Goal: Task Accomplishment & Management: Manage account settings

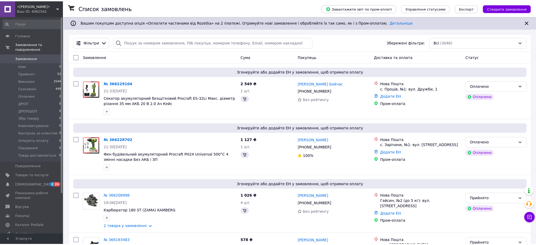
scroll to position [1551, 0]
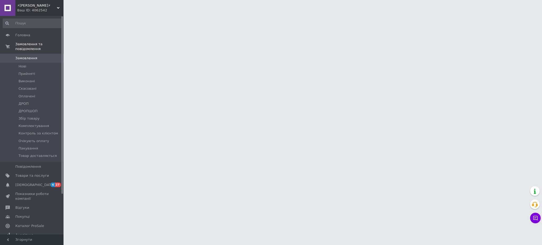
click at [59, 6] on div "⚡[PERSON_NAME]⚡ Ваш ID: 4062542" at bounding box center [39, 8] width 48 height 16
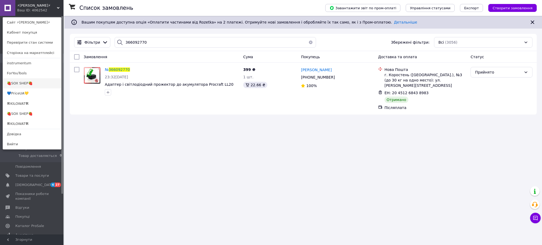
click at [34, 79] on link "🍓SOX SHEP🍓" at bounding box center [32, 83] width 58 height 10
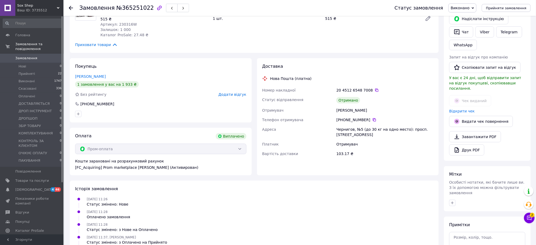
scroll to position [106, 0]
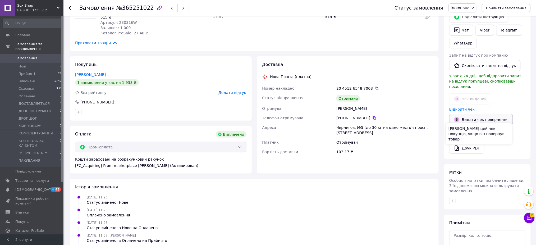
click at [468, 114] on button "Видати чек повернення" at bounding box center [481, 119] width 64 height 11
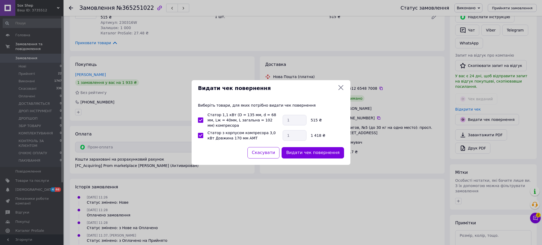
click at [199, 122] on input "Статор 1,1 кВт (D = 135 мм, d = 68 мм, Lж = 40мм, L загальна = 102 мм) компресо…" at bounding box center [200, 119] width 5 height 5
checkbox input "false"
click at [313, 152] on button "Видати чек повернення" at bounding box center [312, 152] width 62 height 11
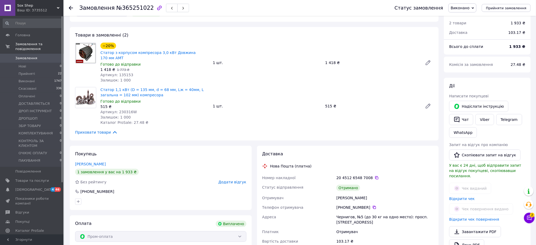
scroll to position [0, 0]
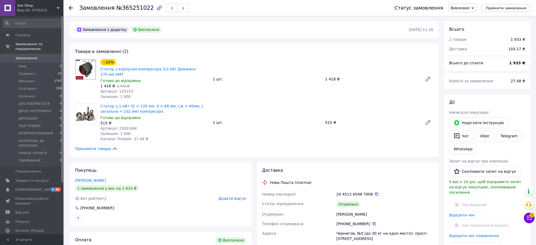
click at [134, 8] on span "№365251022" at bounding box center [135, 8] width 38 height 6
copy span "365251022"
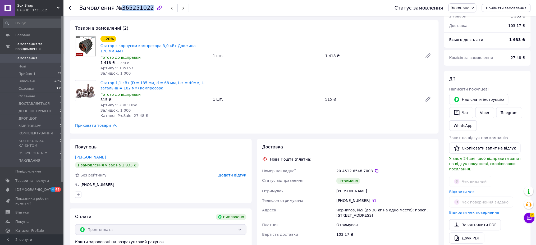
scroll to position [70, 0]
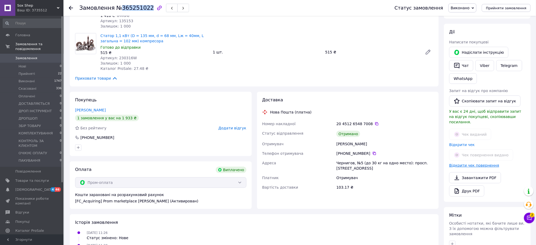
click at [473, 163] on link "Відкрити чек повернення" at bounding box center [474, 165] width 50 height 4
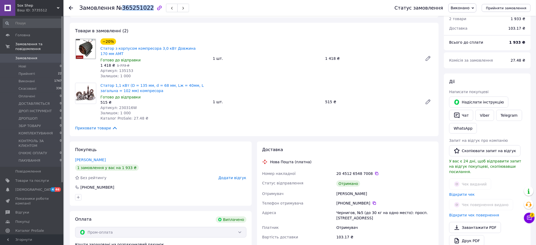
scroll to position [0, 0]
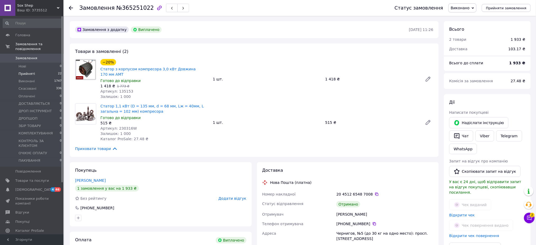
click at [30, 71] on span "Прийняті" at bounding box center [27, 73] width 16 height 5
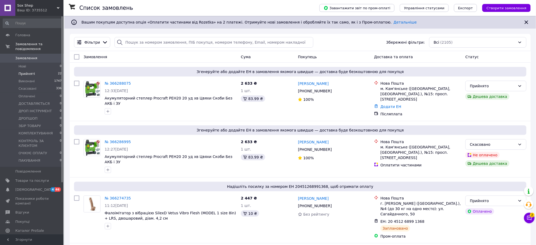
click at [36, 70] on li "Прийняті 22" at bounding box center [32, 73] width 65 height 7
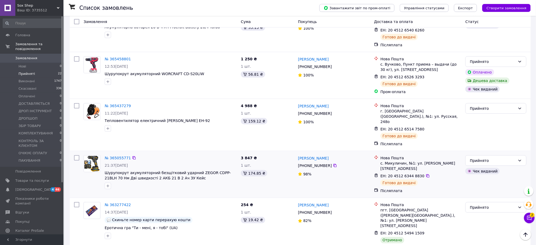
scroll to position [899, 0]
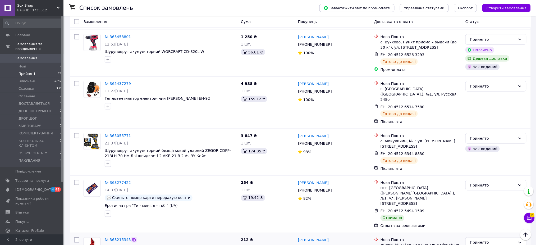
click at [132, 238] on icon at bounding box center [134, 240] width 4 height 4
click at [132, 180] on icon at bounding box center [134, 182] width 4 height 4
drag, startPoint x: 421, startPoint y: 108, endPoint x: 418, endPoint y: 105, distance: 4.1
click at [426, 152] on icon at bounding box center [428, 154] width 4 height 4
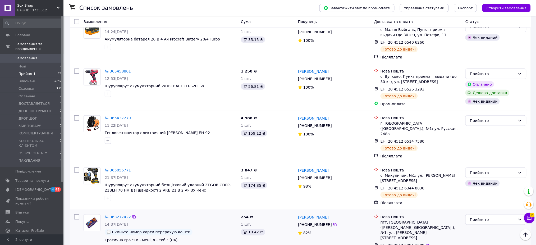
scroll to position [828, 0]
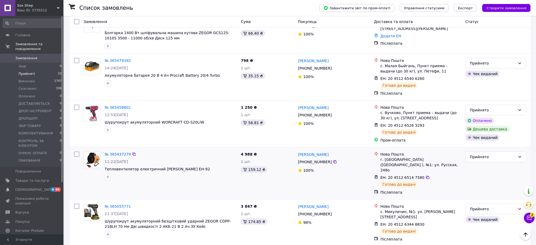
click at [75, 152] on input "checkbox" at bounding box center [76, 154] width 5 height 5
checkbox input "true"
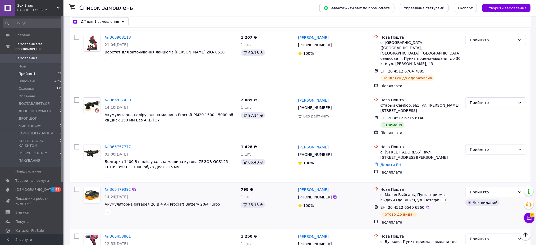
scroll to position [687, 0]
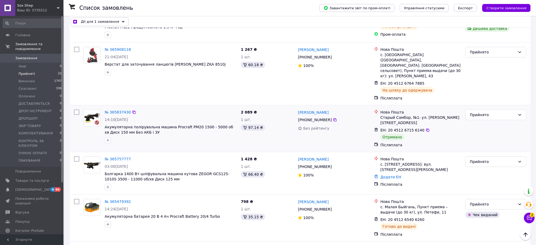
click at [75, 109] on input "checkbox" at bounding box center [76, 111] width 5 height 5
checkbox input "true"
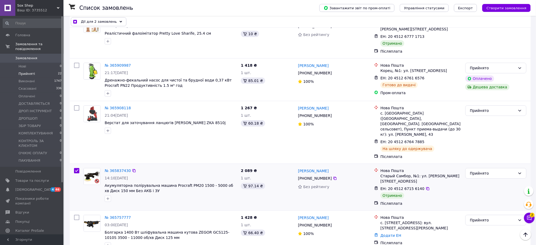
scroll to position [616, 0]
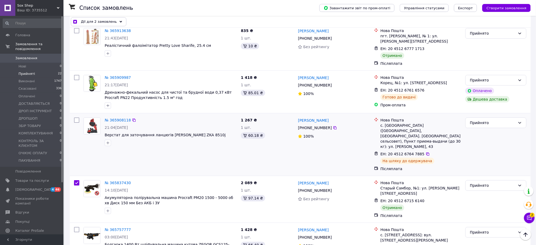
click at [77, 115] on div at bounding box center [77, 144] width 10 height 58
checkbox input "true"
click at [77, 117] on input "checkbox" at bounding box center [76, 119] width 5 height 5
checkbox input "true"
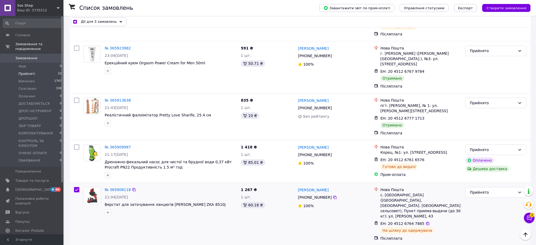
scroll to position [546, 0]
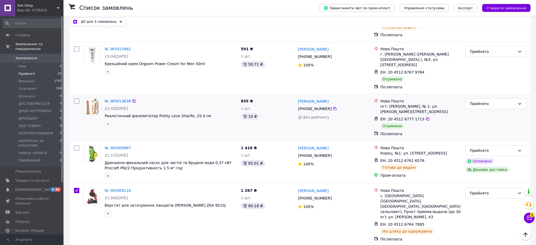
click at [77, 98] on input "checkbox" at bounding box center [76, 100] width 5 height 5
checkbox input "true"
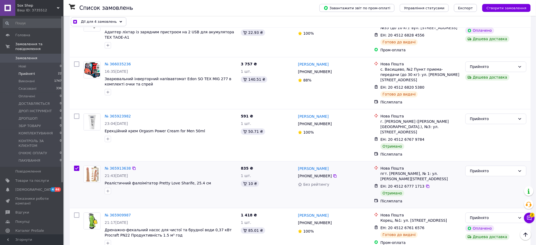
scroll to position [475, 0]
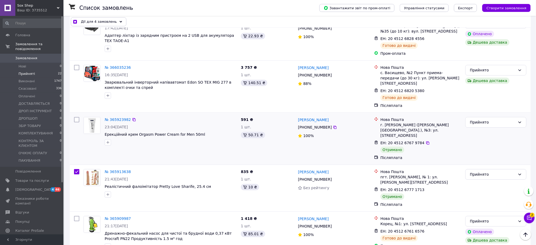
click at [75, 117] on input "checkbox" at bounding box center [76, 119] width 5 height 5
checkbox input "true"
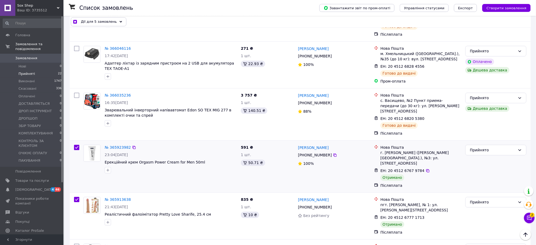
scroll to position [405, 0]
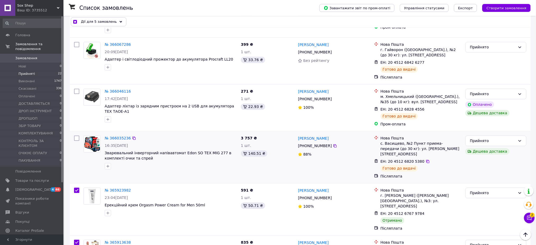
click at [77, 135] on input "checkbox" at bounding box center [76, 137] width 5 height 5
checkbox input "true"
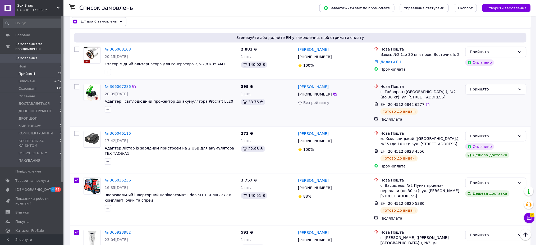
scroll to position [334, 0]
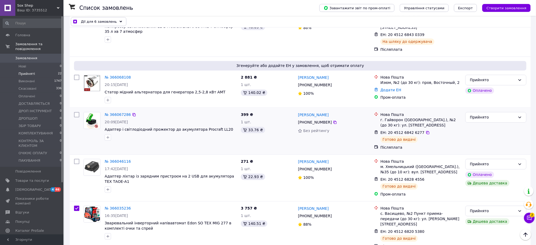
click at [77, 112] on input "checkbox" at bounding box center [76, 114] width 5 height 5
checkbox input "true"
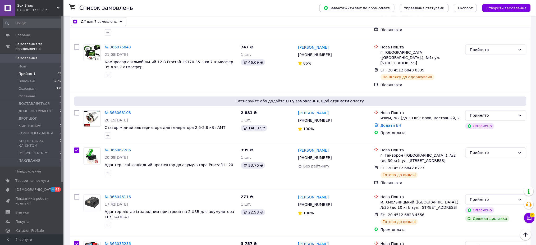
click at [97, 25] on div "Дії для 7 замовлень" at bounding box center [99, 21] width 56 height 9
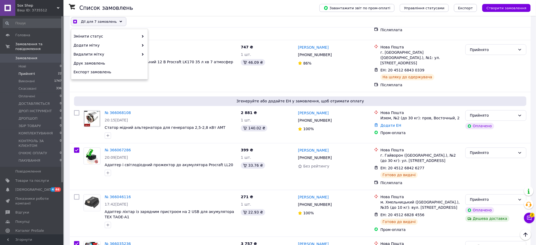
click at [97, 25] on div "Дії для 7 замовлень" at bounding box center [99, 21] width 56 height 9
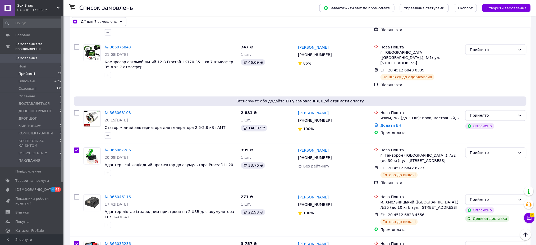
drag, startPoint x: 67, startPoint y: 184, endPoint x: 64, endPoint y: 155, distance: 28.8
checkbox input "true"
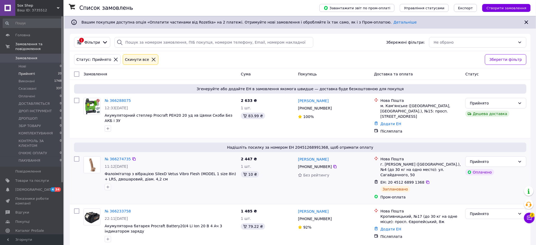
click at [77, 159] on input "checkbox" at bounding box center [76, 158] width 5 height 5
checkbox input "true"
click at [105, 72] on span "Дії для 1 замовлення" at bounding box center [100, 73] width 38 height 5
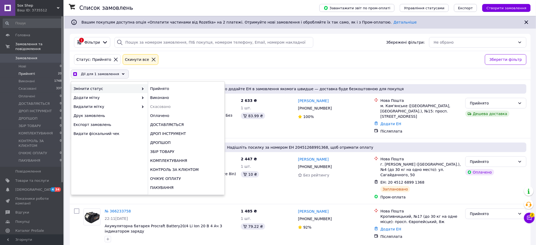
click at [181, 71] on div "Дії для 1 замовлення Вибрати все 20 замовлень Вибрані всі 20 замовлень Скасуват…" at bounding box center [300, 74] width 459 height 9
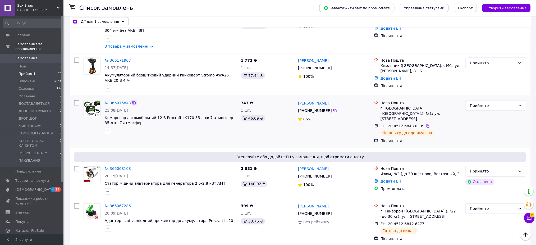
scroll to position [247, 0]
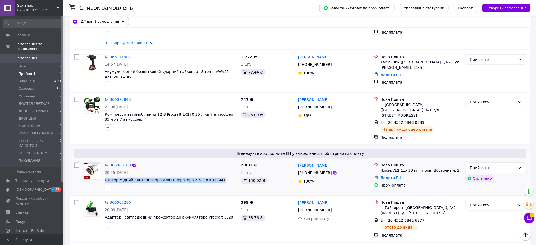
drag, startPoint x: 213, startPoint y: 168, endPoint x: 104, endPoint y: 169, distance: 108.9
click at [105, 177] on span "Статор мідний альтернатора для генератора 2,5-2,8 кВт AMT" at bounding box center [171, 179] width 132 height 5
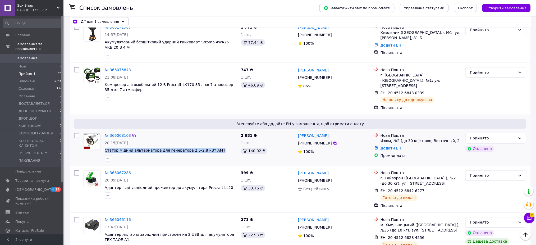
scroll to position [317, 0]
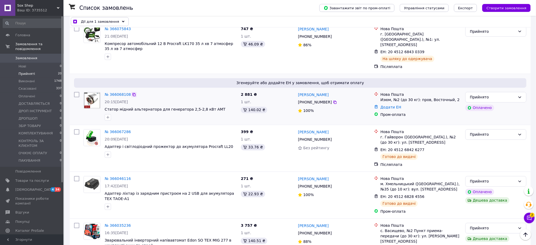
click at [132, 93] on icon at bounding box center [134, 95] width 4 height 4
checkbox input "true"
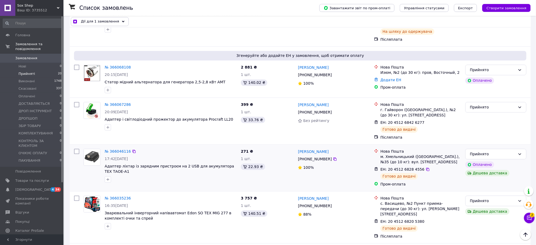
scroll to position [388, 0]
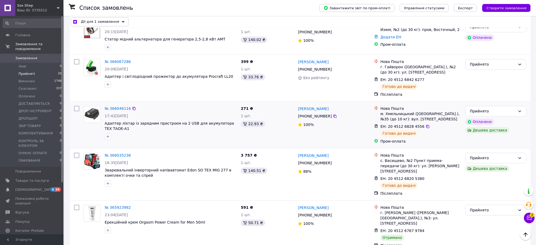
click at [76, 106] on input "checkbox" at bounding box center [76, 108] width 5 height 5
checkbox input "true"
click at [78, 153] on input "checkbox" at bounding box center [76, 155] width 5 height 5
checkbox input "true"
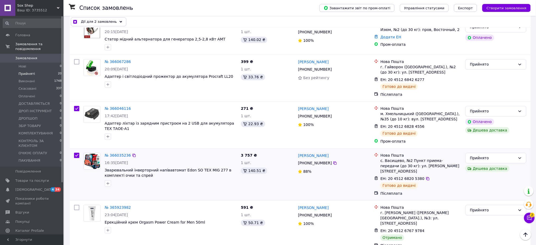
checkbox input "true"
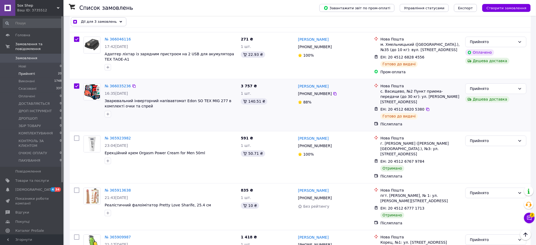
scroll to position [458, 0]
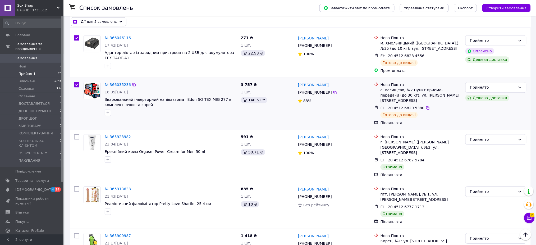
click at [76, 82] on input "checkbox" at bounding box center [76, 84] width 5 height 5
checkbox input "false"
checkbox input "true"
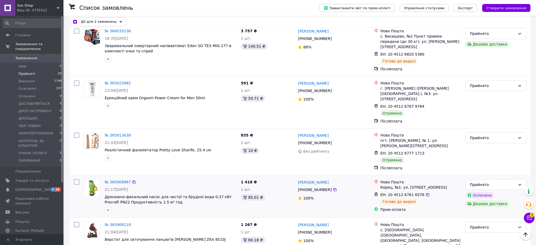
scroll to position [529, 0]
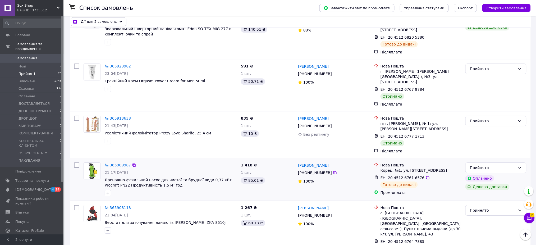
click at [75, 162] on input "checkbox" at bounding box center [76, 164] width 5 height 5
checkbox input "true"
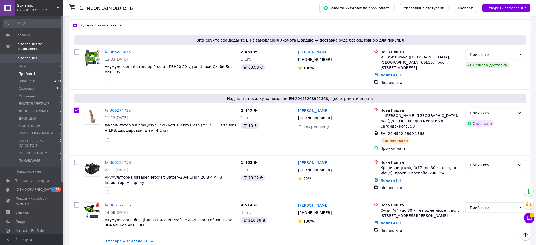
scroll to position [0, 0]
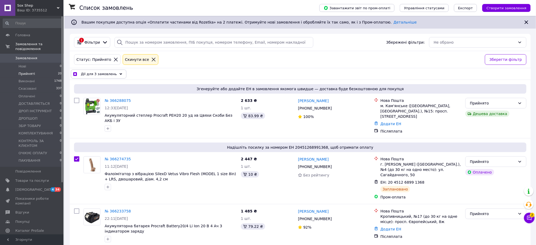
drag, startPoint x: 114, startPoint y: 75, endPoint x: 111, endPoint y: 83, distance: 8.8
click at [120, 74] on icon at bounding box center [121, 74] width 3 height 3
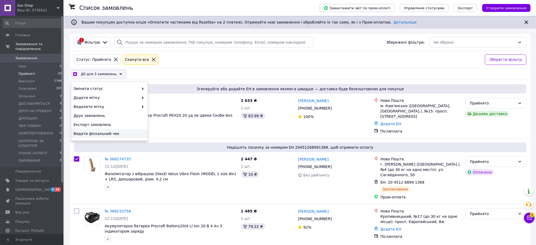
click at [103, 134] on span "Видати фіскальний чек" at bounding box center [109, 133] width 71 height 5
checkbox input "true"
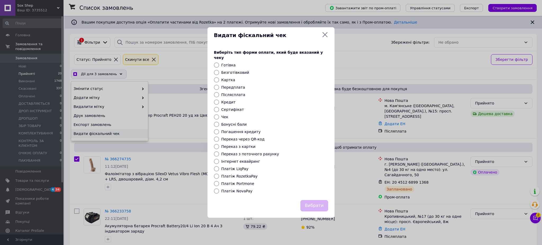
click at [233, 174] on label "Платіж RozetkaPay" at bounding box center [239, 176] width 36 height 4
click at [219, 173] on input "Платіж RozetkaPay" at bounding box center [216, 175] width 5 height 5
radio input "true"
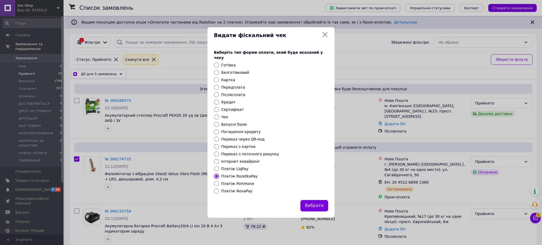
click at [325, 200] on button "Вибрати" at bounding box center [314, 205] width 28 height 11
checkbox input "true"
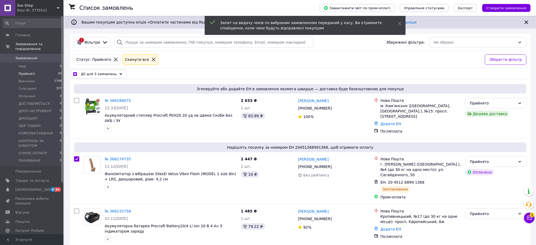
click at [75, 74] on input "checkbox" at bounding box center [74, 73] width 3 height 3
checkbox input "false"
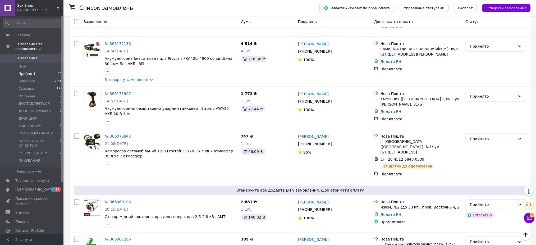
scroll to position [212, 0]
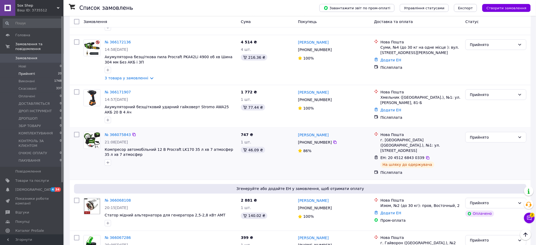
click at [75, 132] on input "checkbox" at bounding box center [76, 134] width 5 height 5
checkbox input "true"
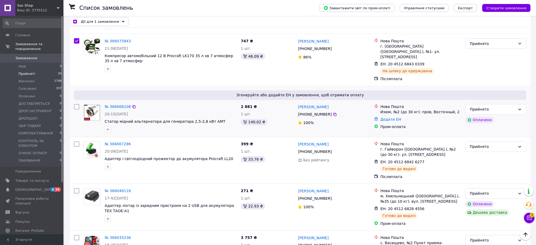
scroll to position [317, 0]
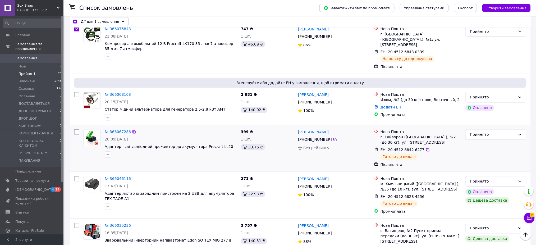
click at [76, 129] on input "checkbox" at bounding box center [76, 131] width 5 height 5
checkbox input "true"
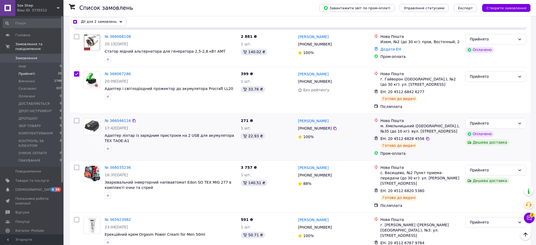
scroll to position [388, 0]
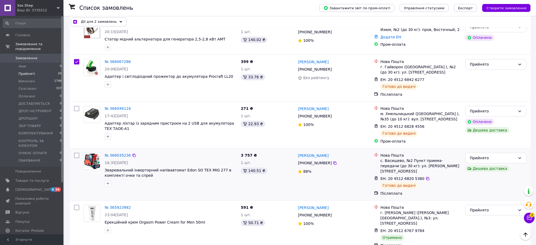
click at [75, 153] on input "checkbox" at bounding box center [76, 155] width 5 height 5
checkbox input "true"
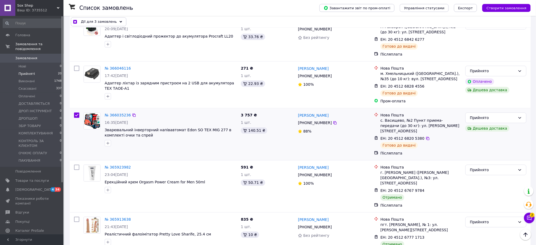
scroll to position [458, 0]
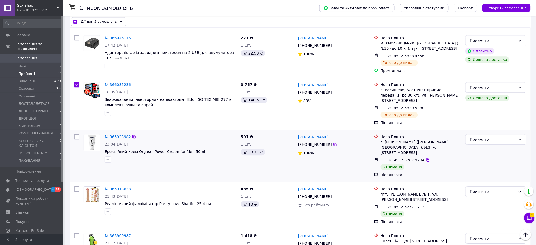
click at [75, 134] on input "checkbox" at bounding box center [76, 136] width 5 height 5
checkbox input "true"
click at [77, 186] on input "checkbox" at bounding box center [76, 188] width 5 height 5
checkbox input "true"
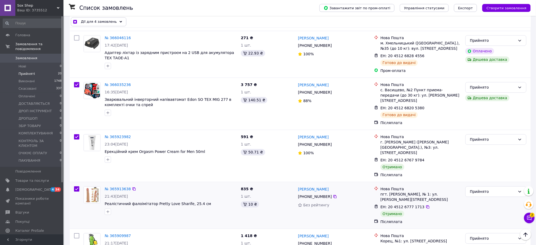
checkbox input "true"
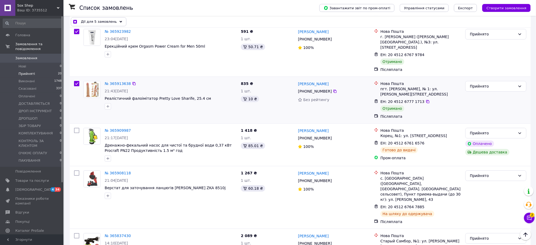
scroll to position [564, 0]
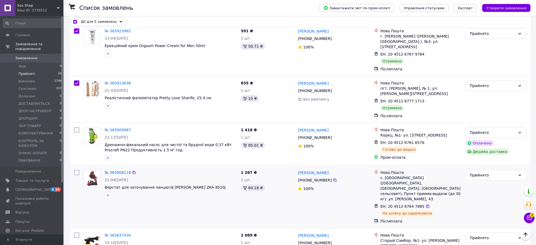
click at [77, 170] on input "checkbox" at bounding box center [76, 172] width 5 height 5
checkbox input "true"
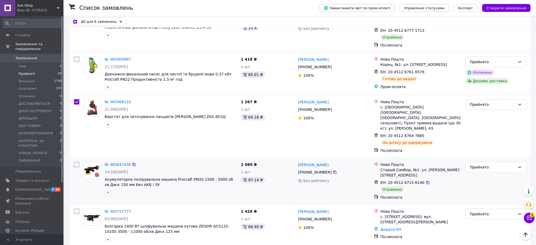
click at [80, 160] on div at bounding box center [77, 181] width 10 height 42
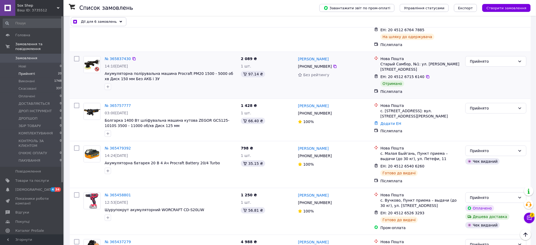
scroll to position [776, 0]
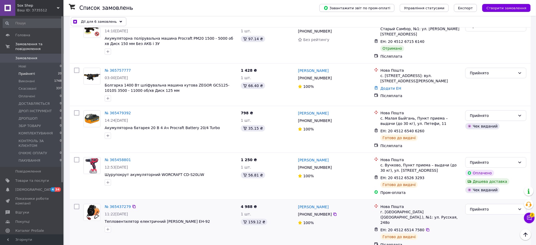
click at [77, 202] on div at bounding box center [77, 226] width 10 height 48
checkbox input "true"
click at [77, 204] on input "checkbox" at bounding box center [76, 206] width 5 height 5
checkbox input "true"
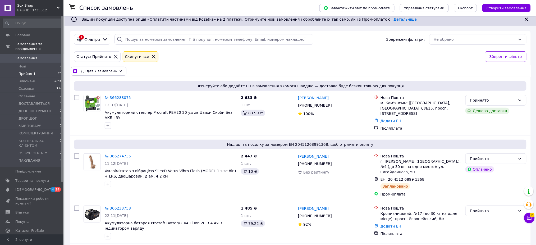
scroll to position [0, 0]
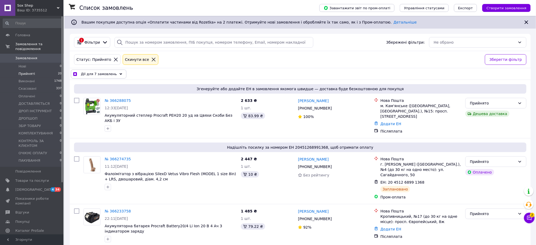
drag, startPoint x: 112, startPoint y: 76, endPoint x: 111, endPoint y: 84, distance: 8.0
click at [111, 76] on span "Дії для 7 замовлень" at bounding box center [99, 73] width 36 height 5
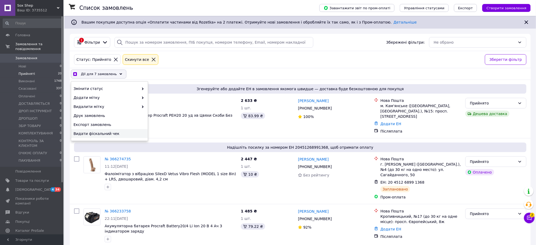
click at [107, 135] on span "Видати фіскальний чек" at bounding box center [109, 133] width 71 height 5
checkbox input "true"
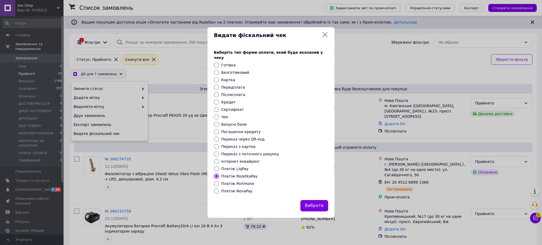
click at [240, 190] on label "Платіж NovaPay" at bounding box center [236, 191] width 31 height 4
click at [219, 190] on input "Платіж NovaPay" at bounding box center [216, 190] width 5 height 5
radio input "true"
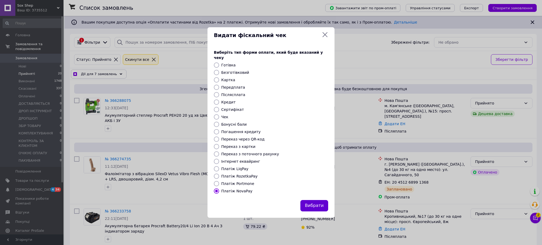
click at [322, 201] on button "Вибрати" at bounding box center [314, 205] width 28 height 11
checkbox input "true"
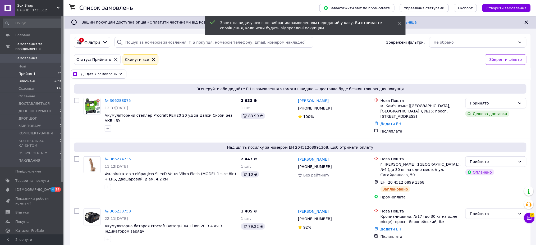
click at [49, 79] on li "Виконані 1748" at bounding box center [32, 80] width 65 height 7
checkbox input "false"
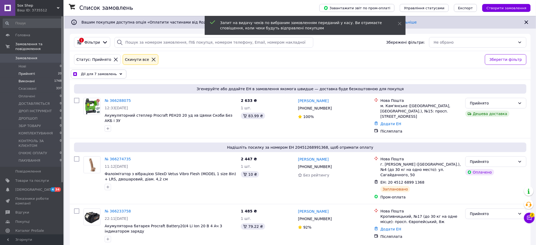
checkbox input "false"
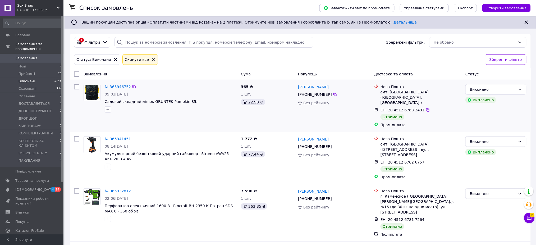
click at [80, 89] on div at bounding box center [77, 106] width 10 height 48
drag, startPoint x: 79, startPoint y: 89, endPoint x: 74, endPoint y: 104, distance: 16.1
click at [79, 89] on input "checkbox" at bounding box center [76, 86] width 5 height 5
checkbox input "true"
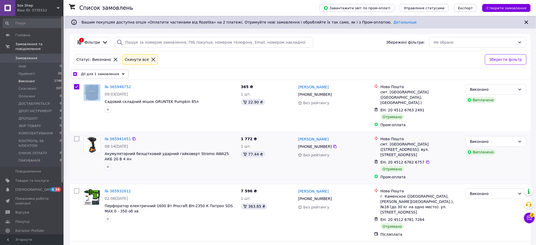
click at [75, 136] on input "checkbox" at bounding box center [76, 138] width 5 height 5
checkbox input "true"
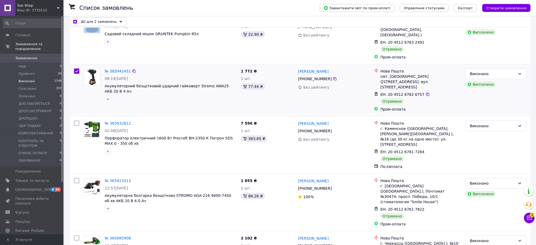
scroll to position [70, 0]
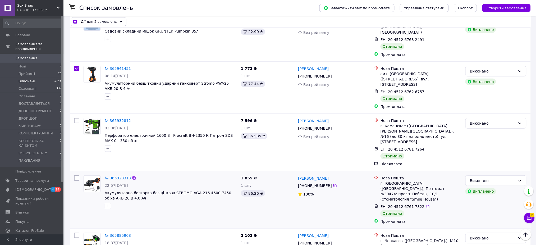
click at [77, 175] on input "checkbox" at bounding box center [76, 177] width 5 height 5
checkbox input "true"
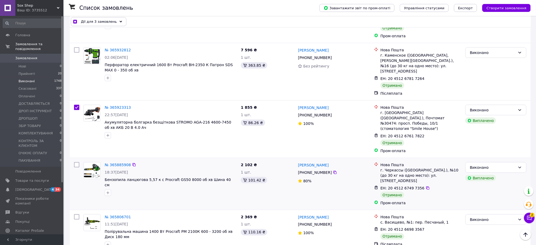
click at [77, 162] on input "checkbox" at bounding box center [76, 164] width 5 height 5
checkbox input "true"
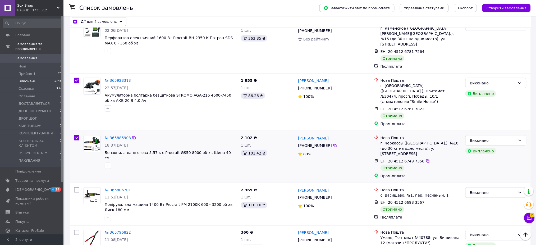
scroll to position [212, 0]
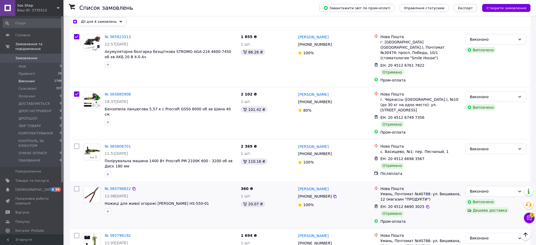
click at [77, 186] on input "checkbox" at bounding box center [76, 188] width 5 height 5
checkbox input "true"
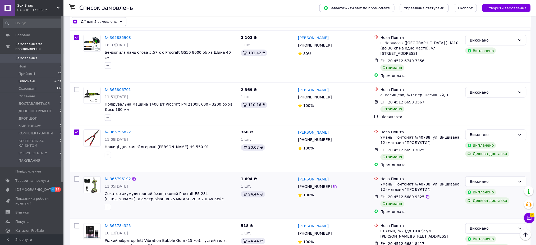
scroll to position [282, 0]
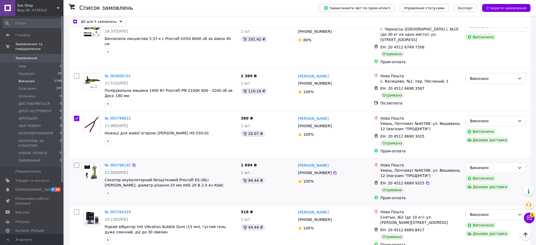
click at [78, 163] on input "checkbox" at bounding box center [76, 165] width 5 height 5
checkbox input "true"
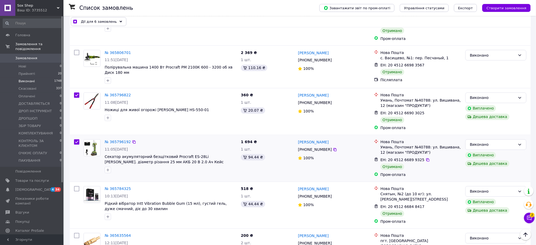
scroll to position [317, 0]
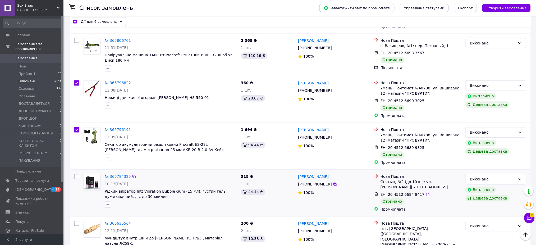
click at [76, 174] on input "checkbox" at bounding box center [76, 176] width 5 height 5
checkbox input "true"
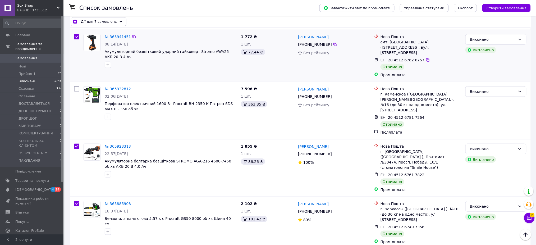
scroll to position [0, 0]
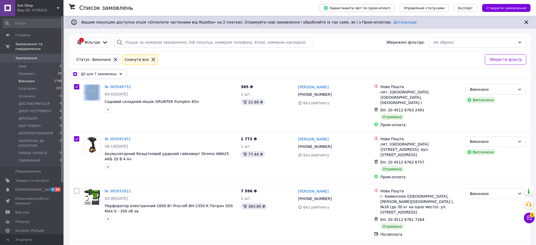
click at [99, 72] on span "Дії для 7 замовлень" at bounding box center [99, 73] width 36 height 5
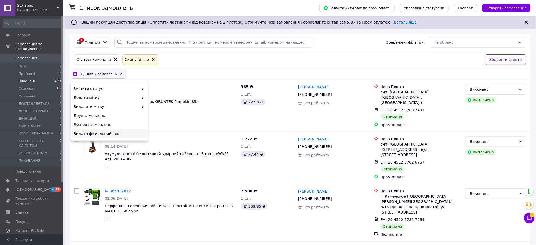
click at [97, 134] on span "Видати фіскальний чек" at bounding box center [109, 133] width 71 height 5
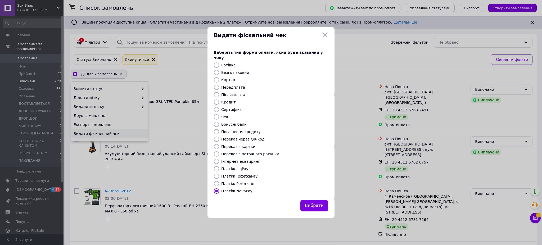
checkbox input "true"
click at [240, 174] on label "Платіж RozetkaPay" at bounding box center [239, 176] width 36 height 4
click at [219, 173] on input "Платіж RozetkaPay" at bounding box center [216, 175] width 5 height 5
radio input "true"
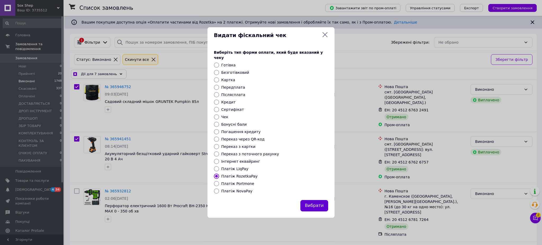
click at [318, 203] on button "Вибрати" at bounding box center [314, 205] width 28 height 11
checkbox input "true"
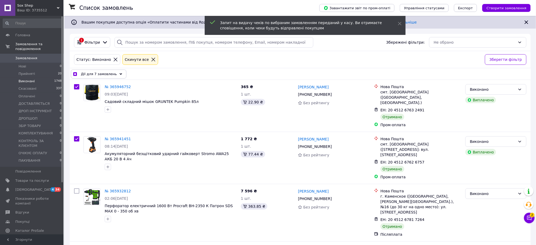
click at [74, 74] on input "checkbox" at bounding box center [74, 73] width 3 height 3
checkbox input "false"
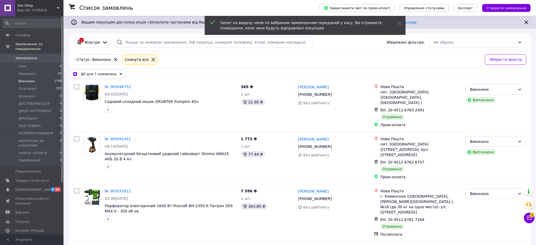
checkbox input "false"
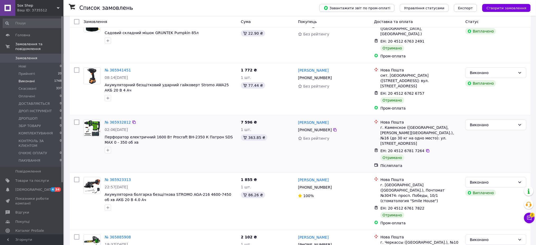
scroll to position [70, 0]
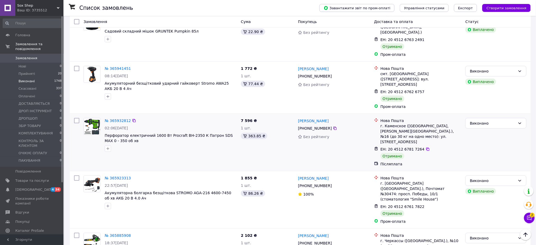
click at [78, 118] on input "checkbox" at bounding box center [76, 120] width 5 height 5
checkbox input "true"
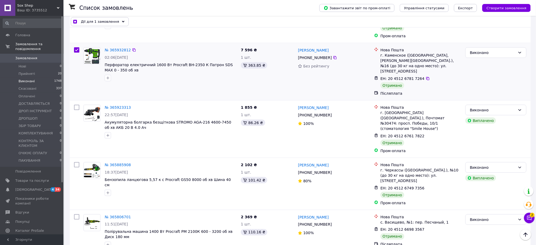
scroll to position [176, 0]
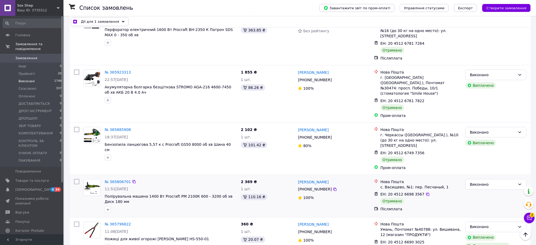
click at [76, 179] on input "checkbox" at bounding box center [76, 181] width 5 height 5
checkbox input "true"
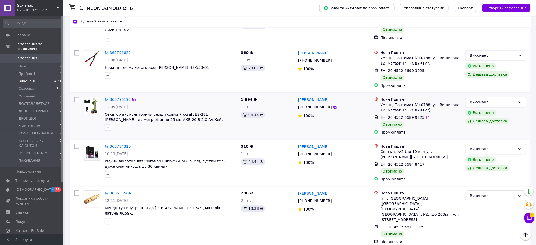
scroll to position [388, 0]
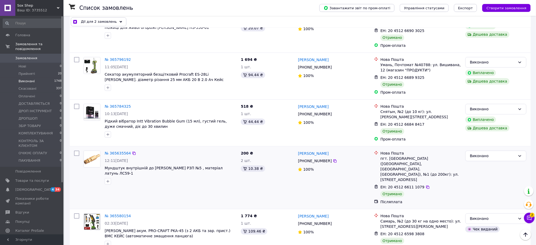
click at [75, 150] on input "checkbox" at bounding box center [76, 152] width 5 height 5
checkbox input "true"
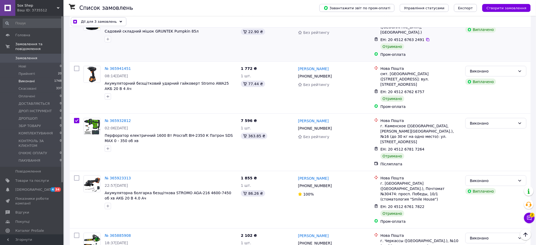
scroll to position [0, 0]
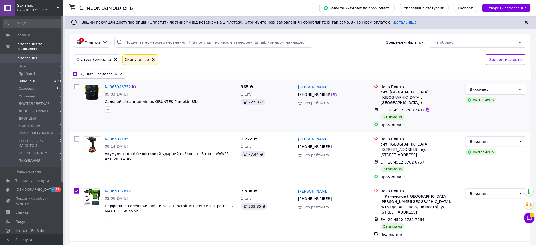
drag, startPoint x: 89, startPoint y: 75, endPoint x: 81, endPoint y: 81, distance: 9.8
click at [89, 75] on span "Дії для 3 замовлень" at bounding box center [99, 73] width 36 height 5
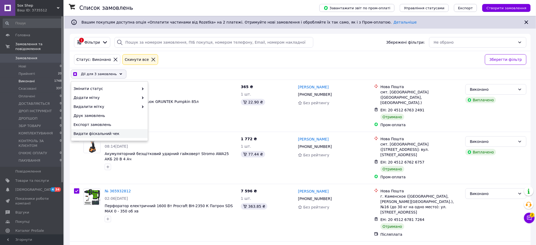
click at [84, 131] on span "Видати фіскальний чек" at bounding box center [109, 133] width 71 height 5
checkbox input "true"
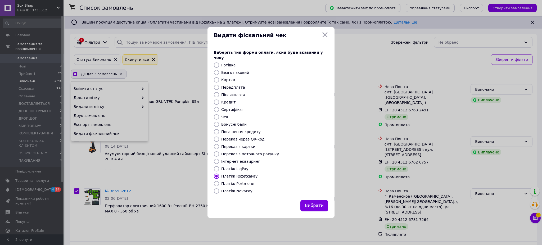
click at [242, 189] on label "Платіж NovaPay" at bounding box center [236, 191] width 31 height 4
click at [219, 188] on input "Платіж NovaPay" at bounding box center [216, 190] width 5 height 5
radio input "true"
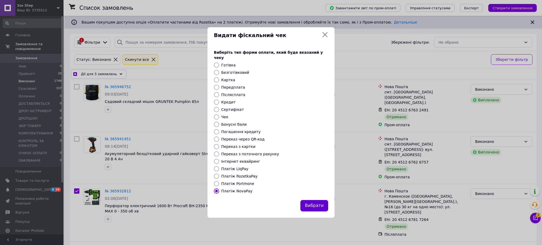
click at [317, 203] on button "Вибрати" at bounding box center [314, 205] width 28 height 11
checkbox input "true"
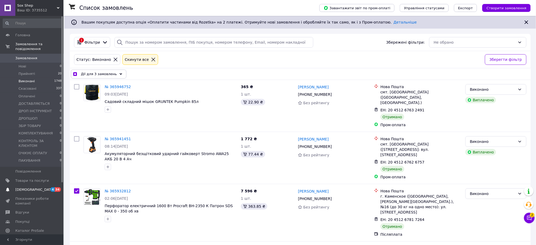
click at [50, 187] on span "4 34" at bounding box center [56, 189] width 15 height 5
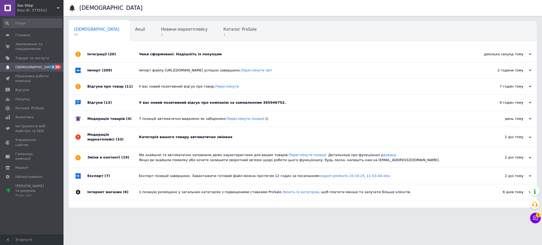
click at [159, 58] on div "Чеки сформовані. Надішліть їх покупцям" at bounding box center [308, 54] width 339 height 16
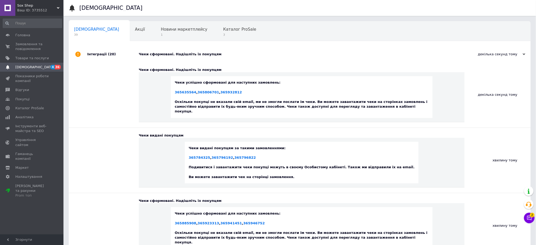
click at [129, 50] on div "Інтеграції (20)" at bounding box center [113, 54] width 52 height 16
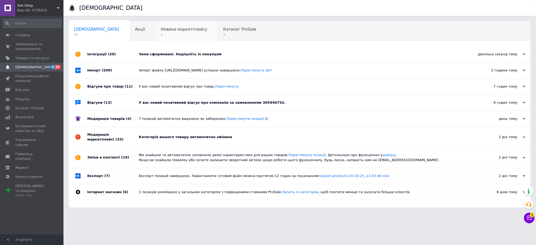
click at [161, 29] on span "Новини маркетплейсу" at bounding box center [184, 29] width 47 height 5
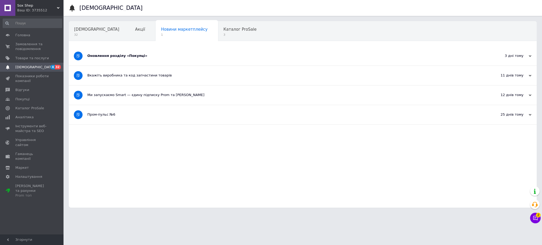
click at [142, 57] on div "Оновлення розділу «Покупці»" at bounding box center [282, 55] width 391 height 5
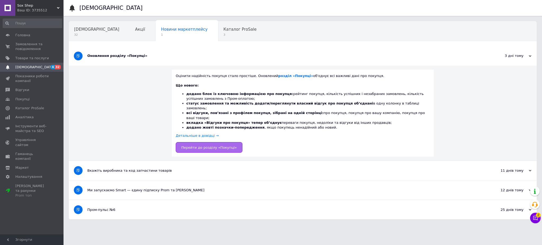
click at [204, 145] on span "Перейти до розділу «Покупці»" at bounding box center [209, 147] width 56 height 4
click at [223, 30] on span "Каталог ProSale" at bounding box center [239, 29] width 33 height 5
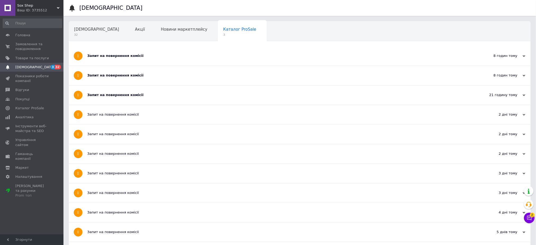
click at [149, 59] on div "Запит на повернення комісії" at bounding box center [279, 55] width 385 height 19
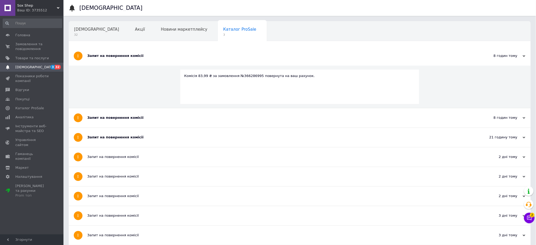
click at [149, 59] on div "Запит на повернення комісії" at bounding box center [279, 55] width 385 height 19
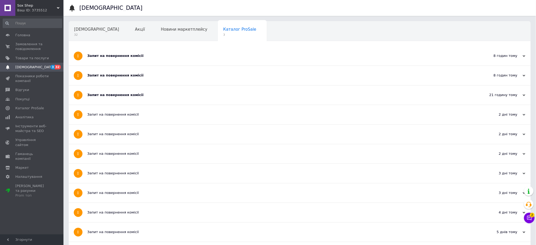
click at [152, 76] on div "Запит на повернення комісії" at bounding box center [279, 75] width 385 height 5
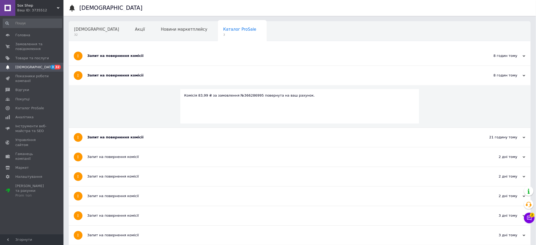
click at [152, 76] on div "Запит на повернення комісії" at bounding box center [279, 75] width 385 height 5
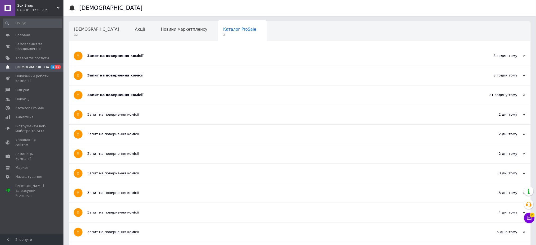
click at [154, 89] on div "Запит на повернення комісії" at bounding box center [279, 94] width 385 height 19
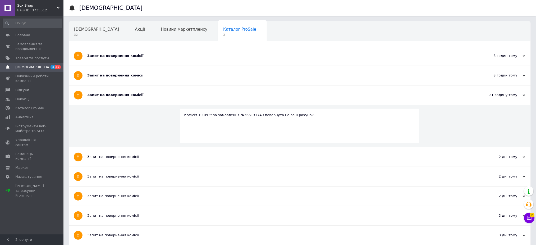
click at [154, 89] on div "Запит на повернення комісії" at bounding box center [279, 94] width 385 height 19
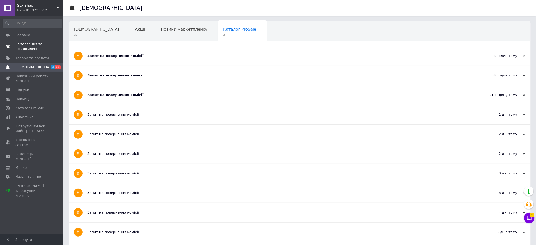
click at [31, 45] on span "Замовлення та повідомлення" at bounding box center [32, 47] width 34 height 10
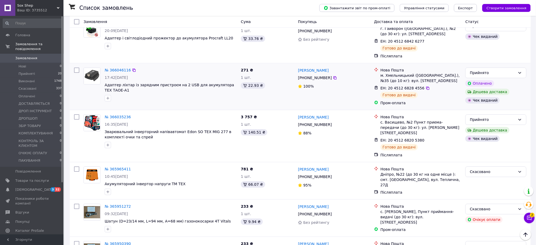
scroll to position [352, 0]
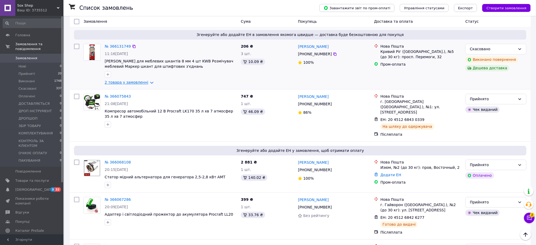
click at [136, 80] on link "2 товара у замовленні" at bounding box center [127, 82] width 44 height 4
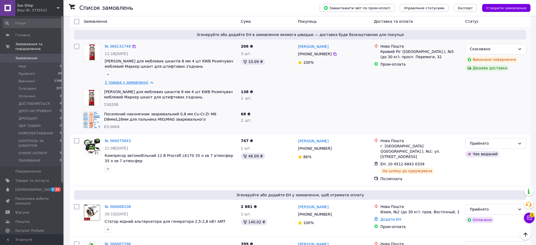
click at [129, 80] on link "2 товара у замовленні" at bounding box center [127, 82] width 44 height 4
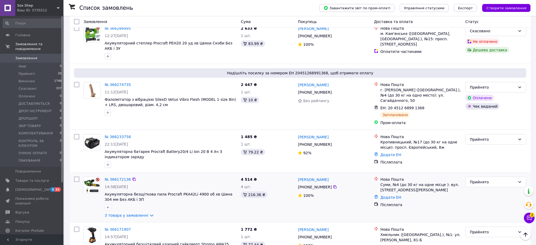
scroll to position [0, 0]
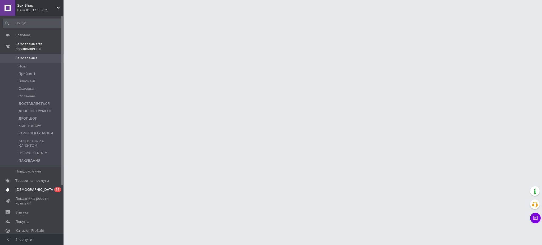
click at [37, 187] on span "[DEMOGRAPHIC_DATA]" at bounding box center [32, 189] width 34 height 5
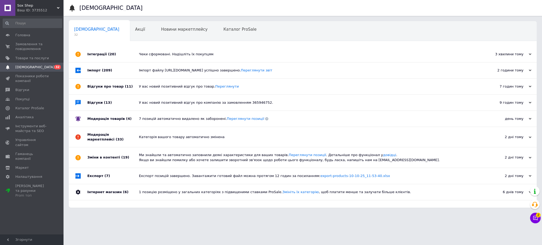
click at [161, 91] on div "У вас новий позитивний відгук про товар. Переглянути" at bounding box center [308, 87] width 339 height 16
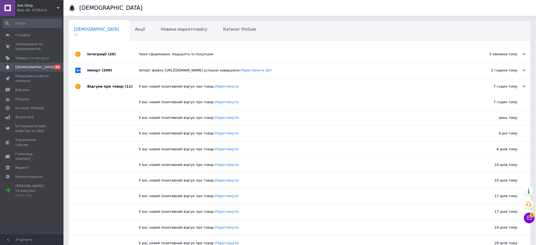
click at [161, 91] on div "У вас новий позитивний відгук про товар. Переглянути" at bounding box center [306, 87] width 334 height 16
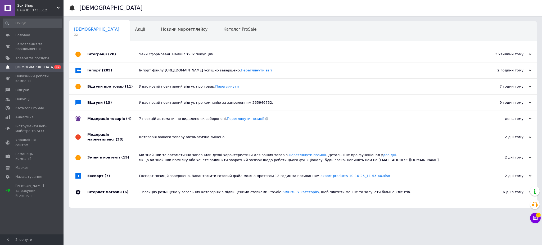
click at [169, 103] on div "У вас новий позитивний відгук про компанію за замовленням 365946752." at bounding box center [308, 102] width 339 height 5
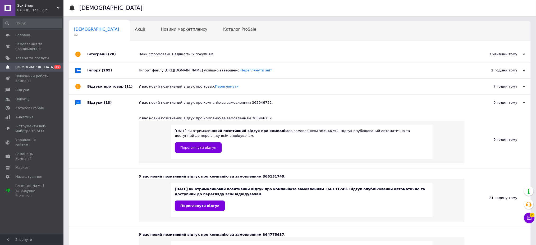
click at [169, 103] on div "У вас новий позитивний відгук про компанію за замовленням 365946752." at bounding box center [306, 102] width 334 height 5
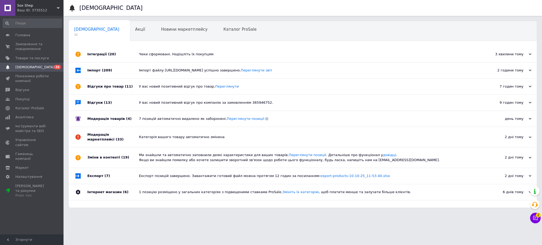
click at [167, 129] on div "Категорія вашого товару автоматично змінена" at bounding box center [308, 137] width 339 height 20
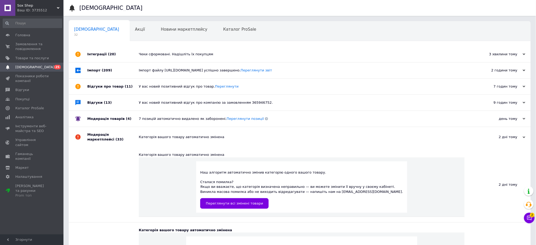
click at [167, 129] on div "Категорія вашого товару автоматично змінена" at bounding box center [306, 137] width 334 height 20
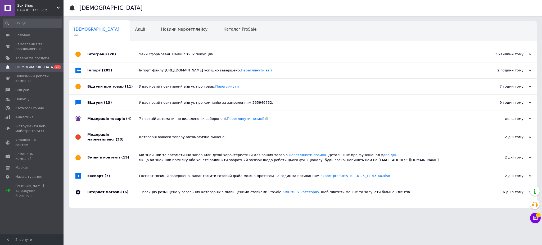
click at [173, 137] on div "Категорія вашого товару автоматично змінена" at bounding box center [308, 137] width 339 height 5
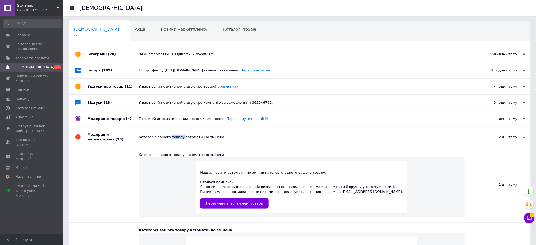
click at [173, 137] on div "Категорія вашого товару автоматично змінена" at bounding box center [306, 137] width 334 height 5
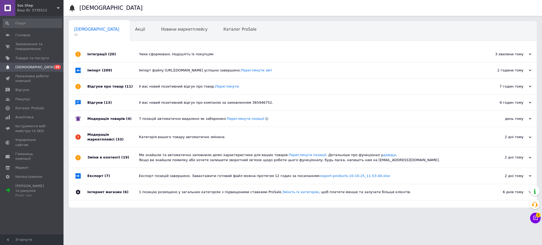
click at [179, 153] on div "Ми знайшли та автоматично заповнили деякі характеристики для ваших товарів. Пер…" at bounding box center [308, 158] width 339 height 10
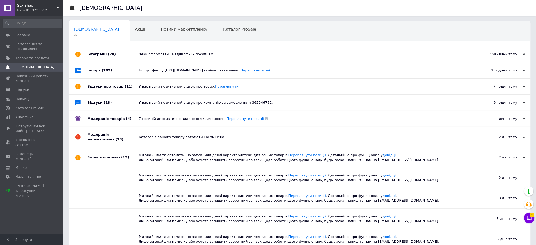
click at [179, 153] on div "Ми знайшли та автоматично заповнили деякі характеристики для ваших товарів. Пер…" at bounding box center [306, 158] width 334 height 10
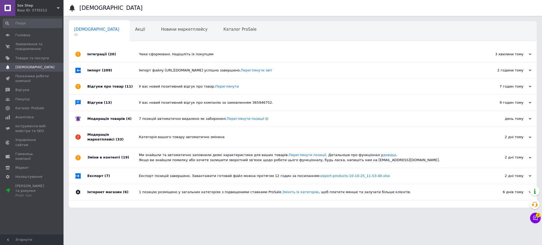
click at [182, 174] on div "Експорт позицій завершено. Завантажити готовий файл можна протягом 12 годин за …" at bounding box center [308, 175] width 339 height 5
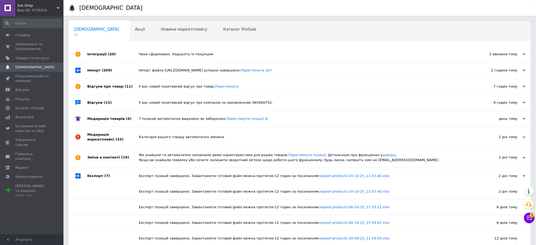
click at [182, 175] on div "Експорт позицій завершено. Завантажити готовий файл можна протягом 12 годин за …" at bounding box center [306, 175] width 334 height 5
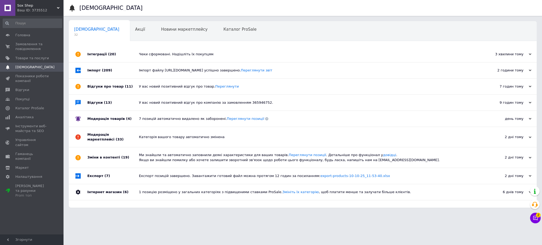
click at [57, 7] on icon at bounding box center [58, 8] width 3 height 3
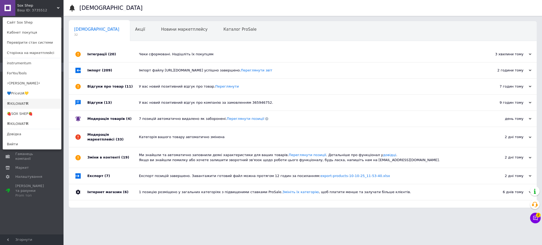
click at [35, 103] on link "🛠KILOWAT🛠" at bounding box center [32, 104] width 58 height 10
